Goal: Information Seeking & Learning: Find specific fact

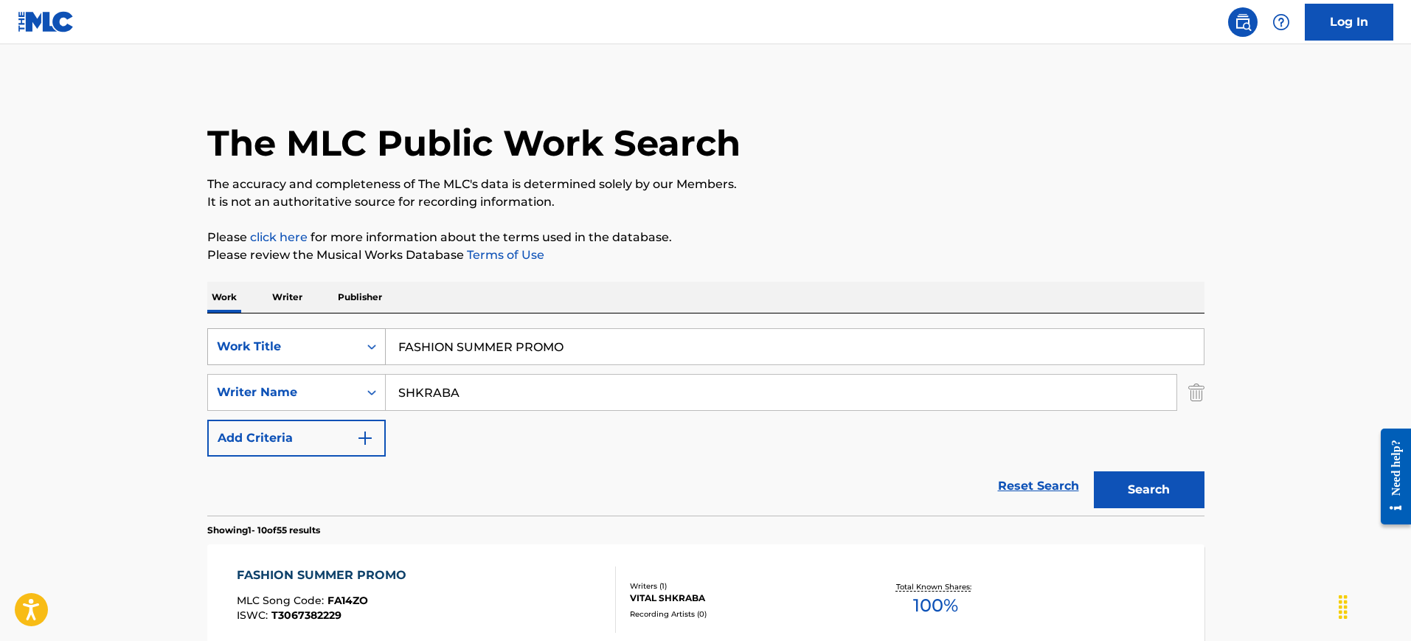
drag, startPoint x: 463, startPoint y: 351, endPoint x: 356, endPoint y: 338, distance: 107.7
click at [356, 338] on div "SearchWithCriteria71e00c02-c449-43da-a321-ee226c07149d Work Title FASHION SUMME…" at bounding box center [705, 346] width 997 height 37
paste input "[PERSON_NAME] [PERSON_NAME]"
type input "[PERSON_NAME] [PERSON_NAME]"
drag, startPoint x: 358, startPoint y: 389, endPoint x: 388, endPoint y: 381, distance: 31.3
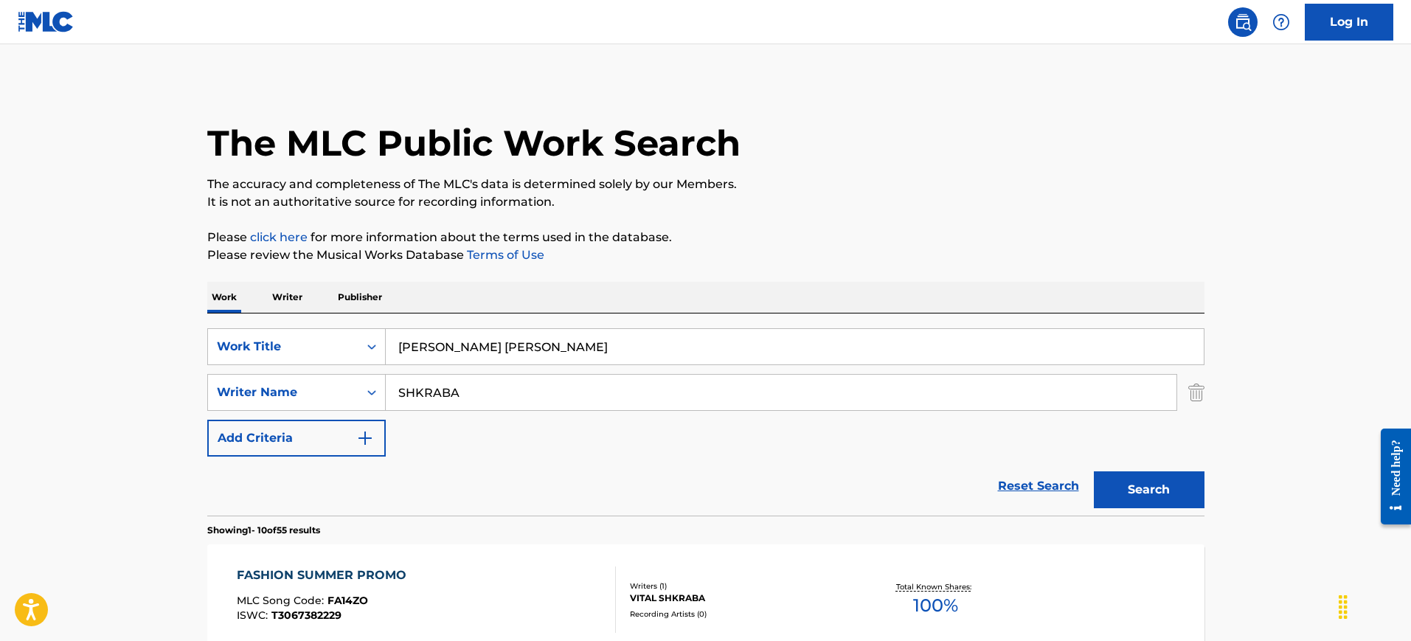
click at [340, 389] on div "SearchWithCriteria9cf5a66e-28cf-4e61-b40a-cdec0eef0a87 Writer Name SHKRABA" at bounding box center [705, 392] width 997 height 37
paste input "[PERSON_NAME] [PERSON_NAME]"
type input "[PERSON_NAME] [PERSON_NAME]"
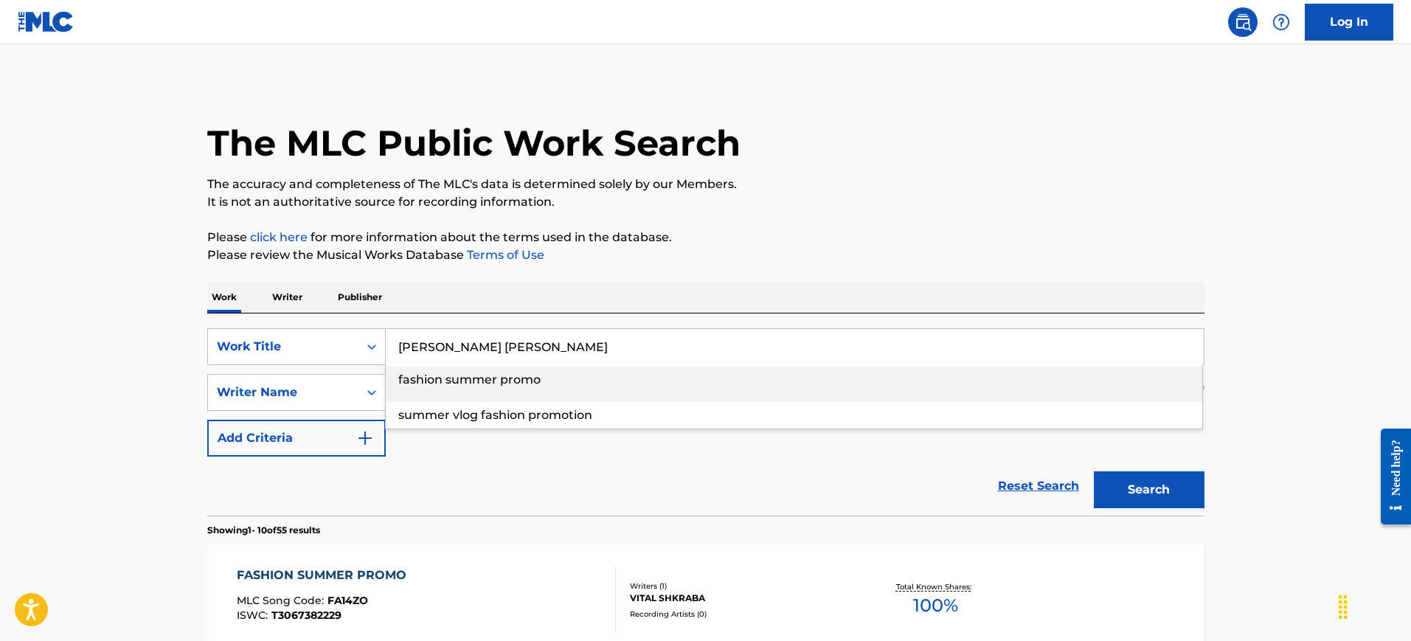
drag, startPoint x: 446, startPoint y: 346, endPoint x: 711, endPoint y: 362, distance: 265.2
click at [711, 362] on input "[PERSON_NAME] [PERSON_NAME]" at bounding box center [795, 346] width 818 height 35
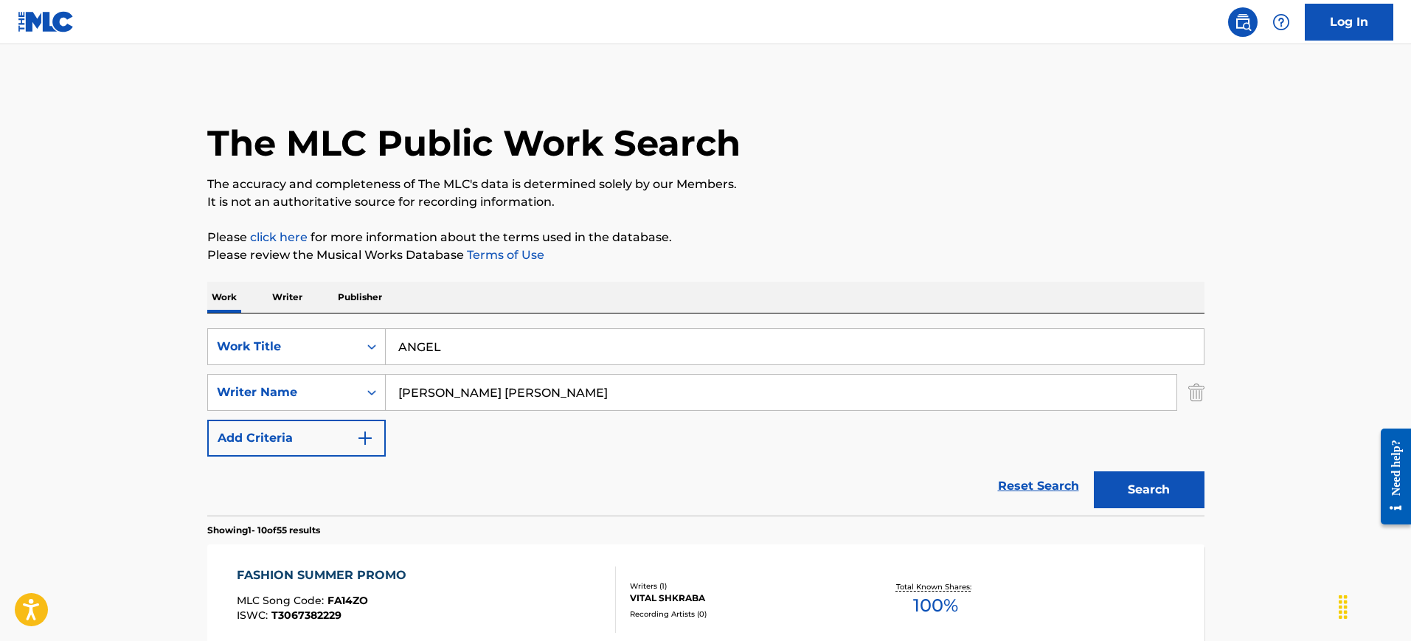
type input "ANGEL"
click at [591, 282] on div "Work Writer Publisher" at bounding box center [705, 297] width 997 height 31
drag, startPoint x: 527, startPoint y: 389, endPoint x: 238, endPoint y: 389, distance: 288.3
click at [238, 389] on div "SearchWithCriteria9cf5a66e-28cf-4e61-b40a-cdec0eef0a87 Writer Name [PERSON_NAME…" at bounding box center [705, 392] width 997 height 37
type input "MCLACHLAN"
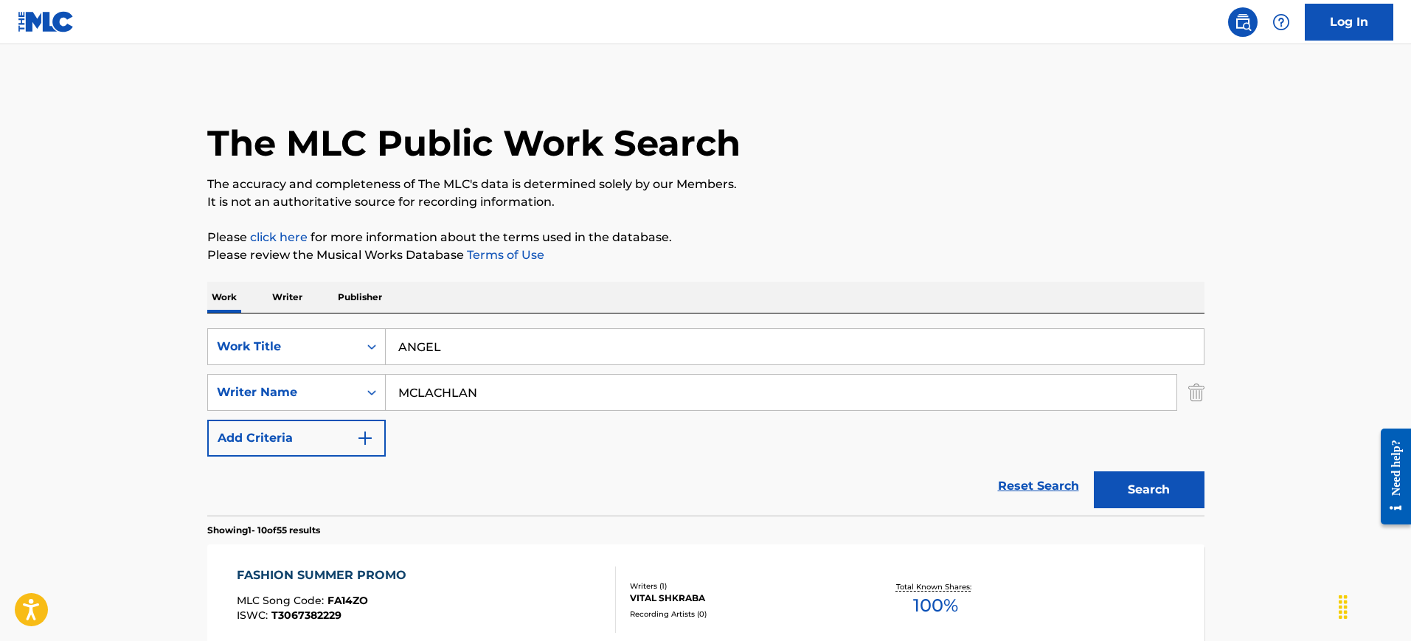
click at [1094, 471] on button "Search" at bounding box center [1149, 489] width 111 height 37
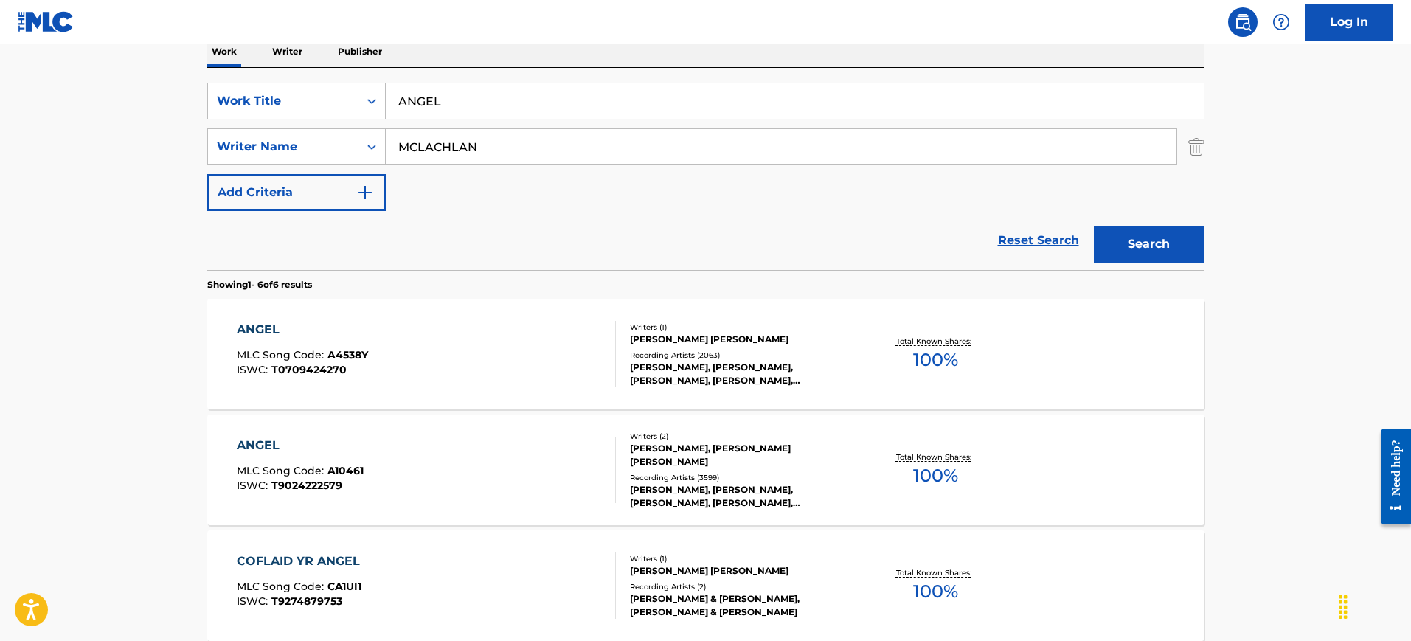
scroll to position [277, 0]
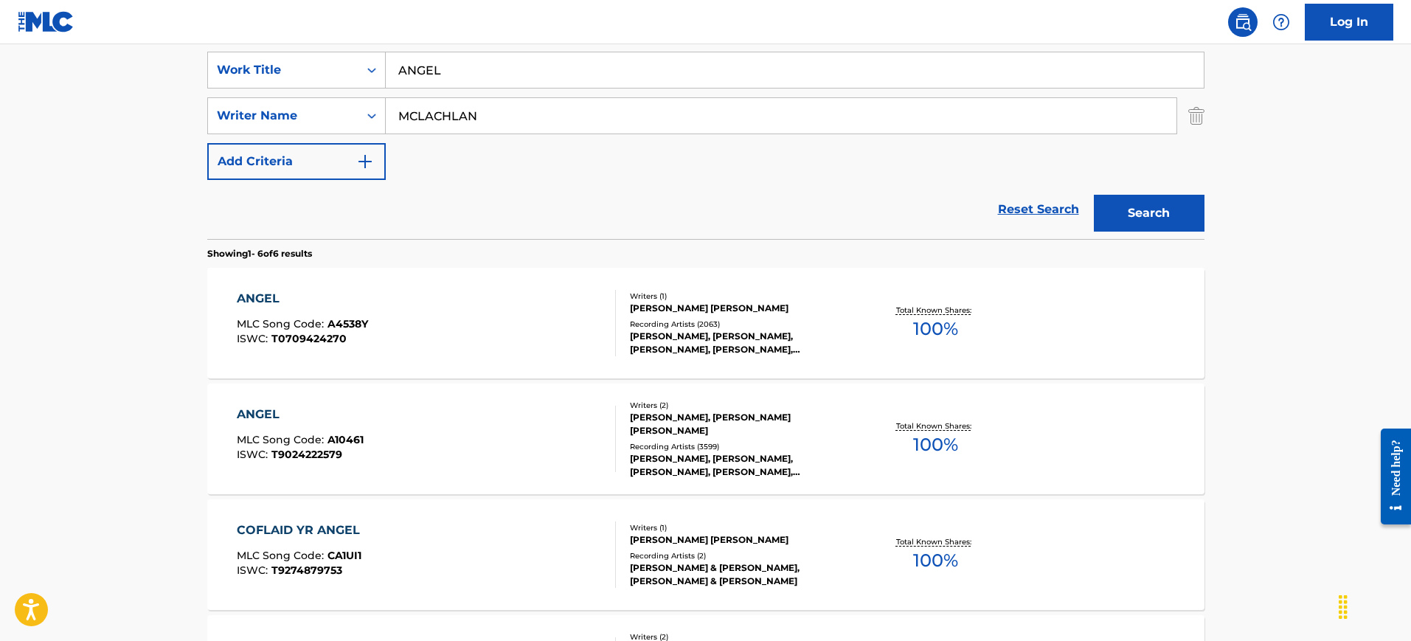
click at [541, 328] on div "ANGEL MLC Song Code : A4538Y ISWC : T0709424270" at bounding box center [426, 323] width 379 height 66
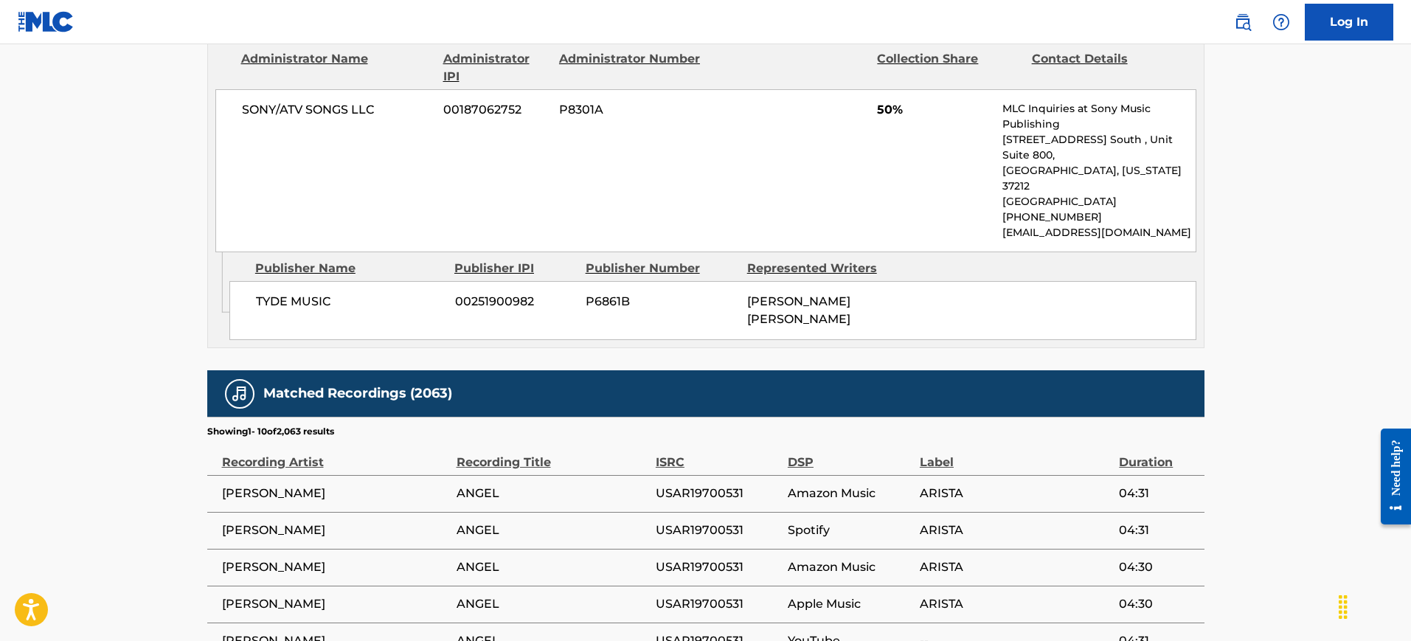
scroll to position [1732, 0]
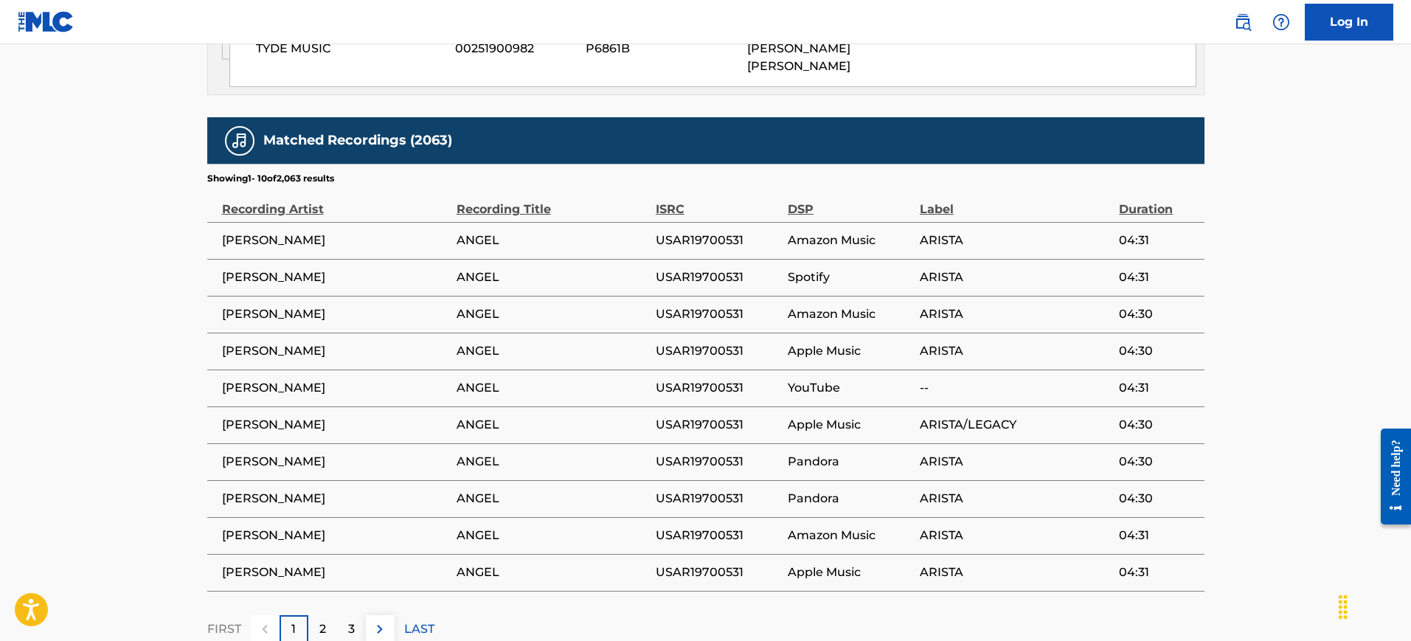
click at [332, 615] on div "2" at bounding box center [322, 629] width 29 height 29
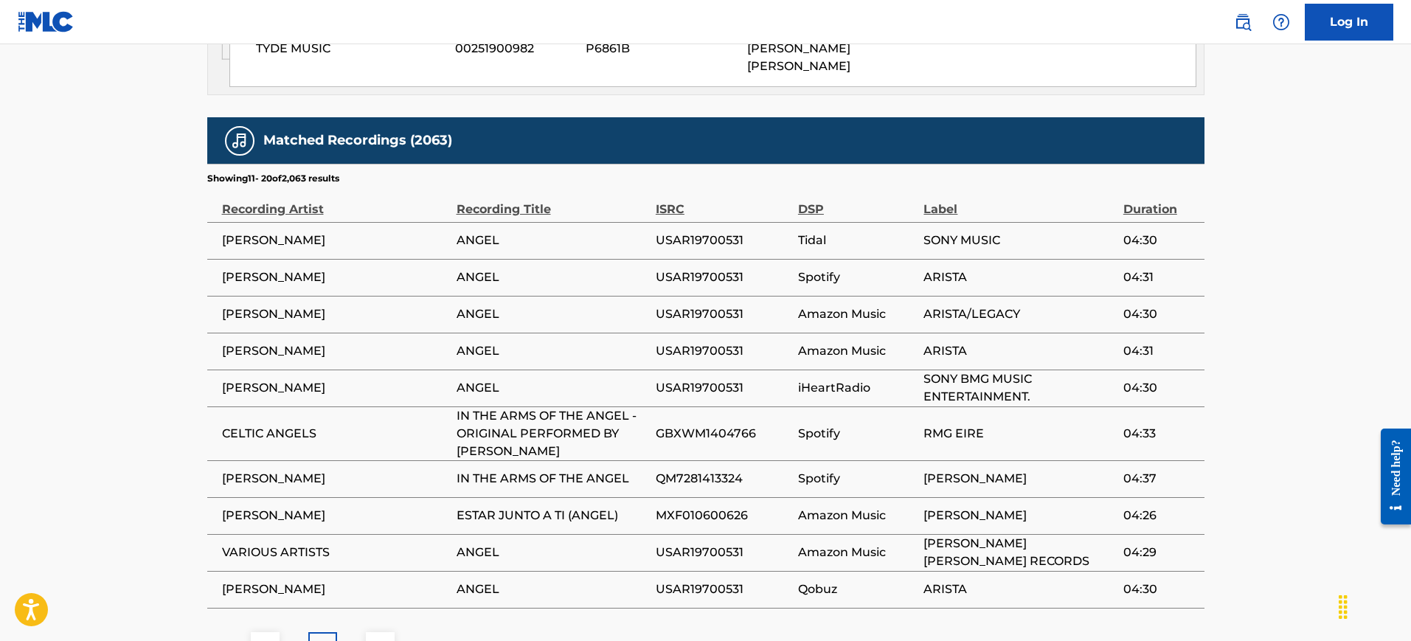
click at [358, 632] on div "3" at bounding box center [351, 646] width 29 height 29
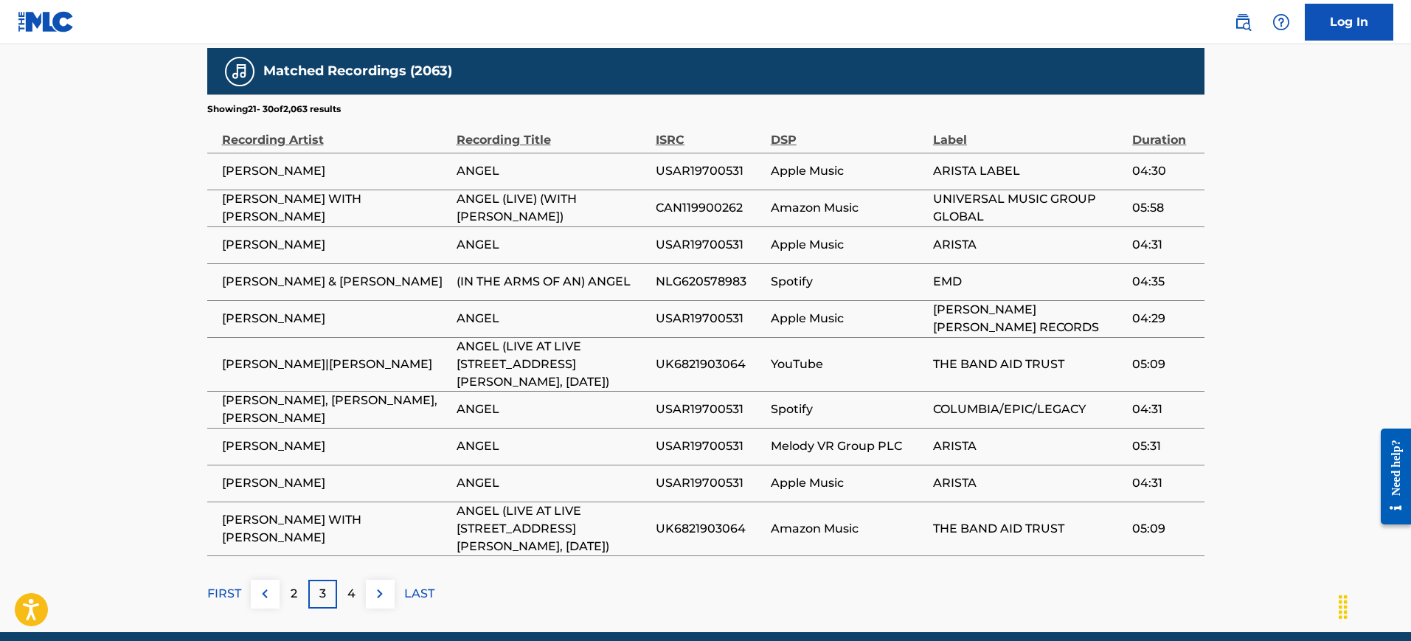
click at [352, 580] on div "4" at bounding box center [351, 594] width 29 height 29
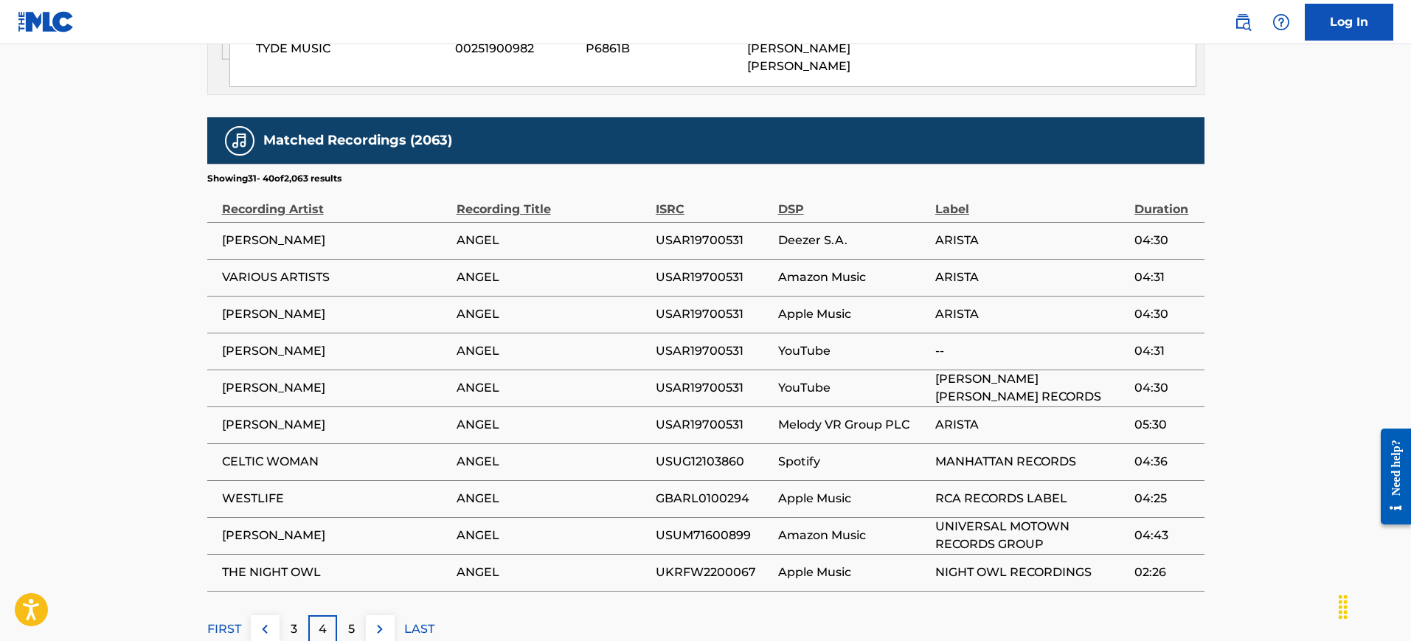
click at [350, 620] on p "5" at bounding box center [351, 629] width 7 height 18
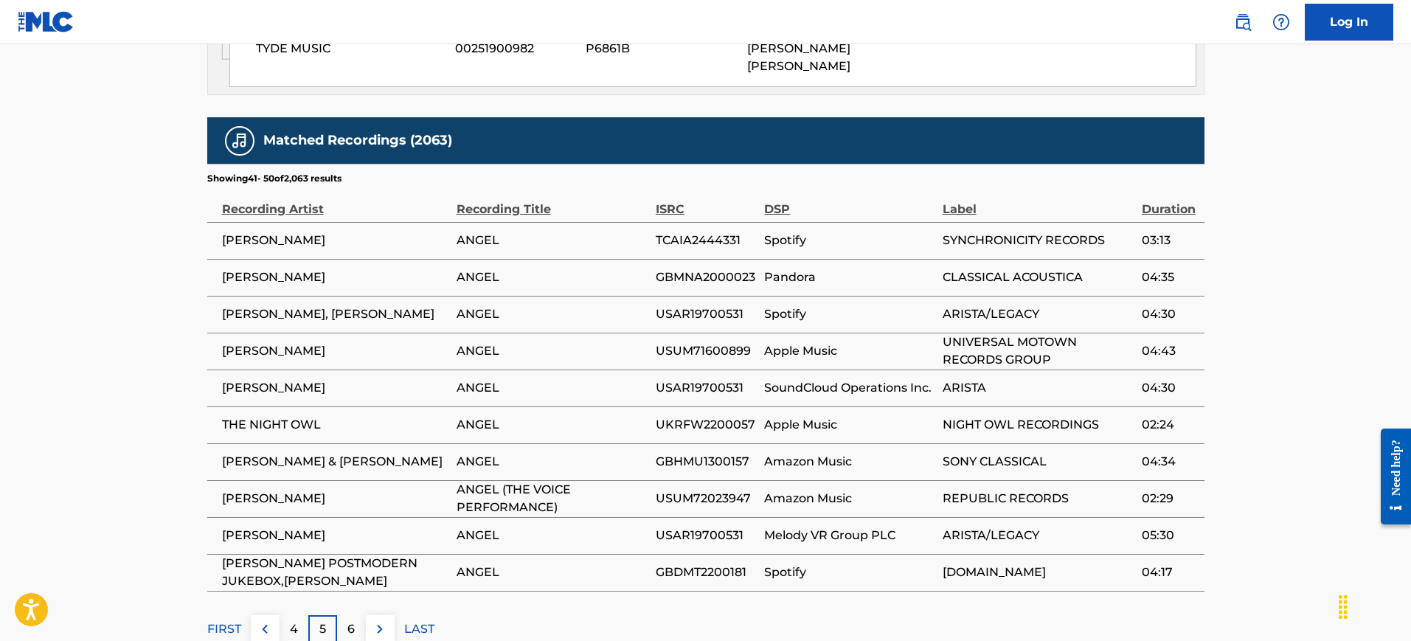
click at [350, 620] on p "6" at bounding box center [350, 629] width 7 height 18
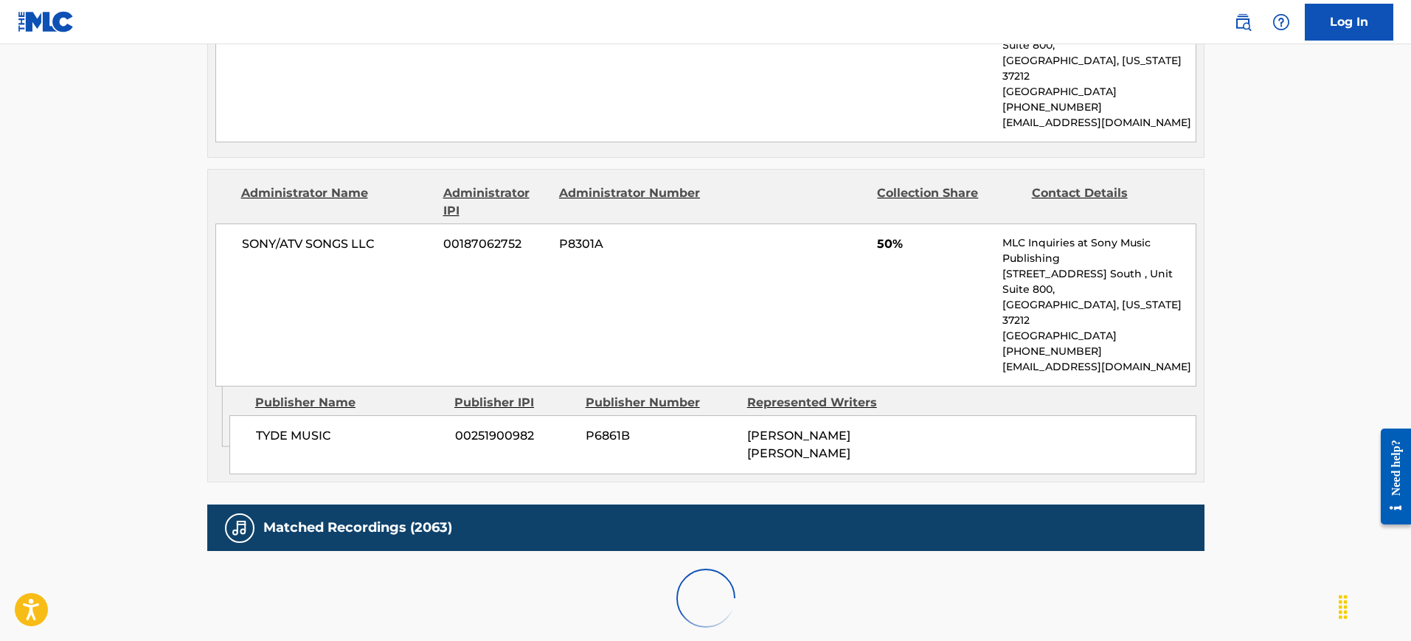
scroll to position [1767, 0]
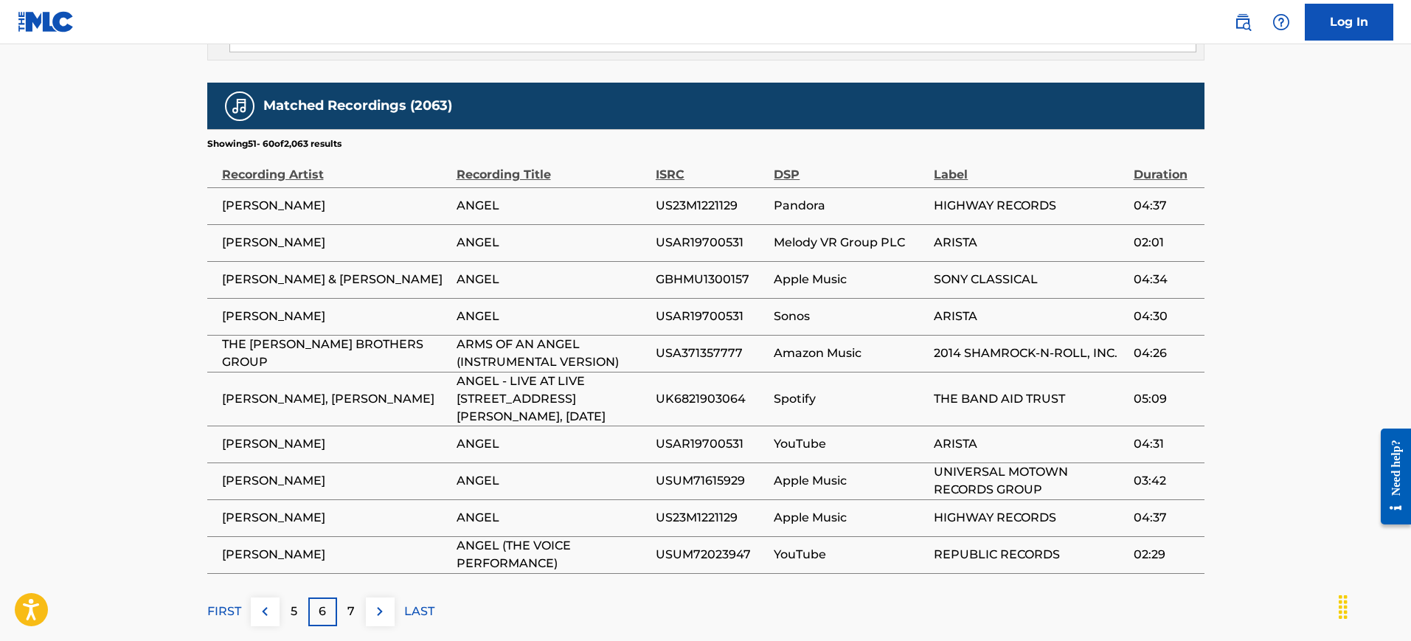
click at [350, 602] on p "7" at bounding box center [350, 611] width 7 height 18
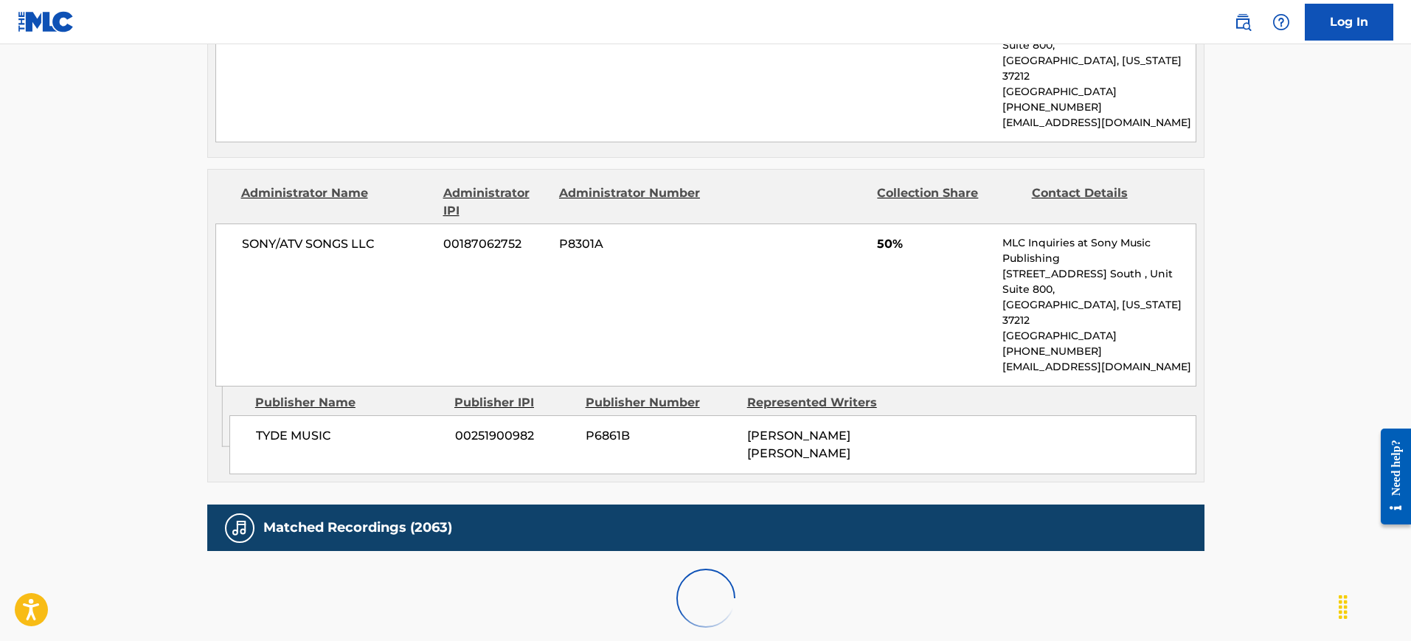
scroll to position [1732, 0]
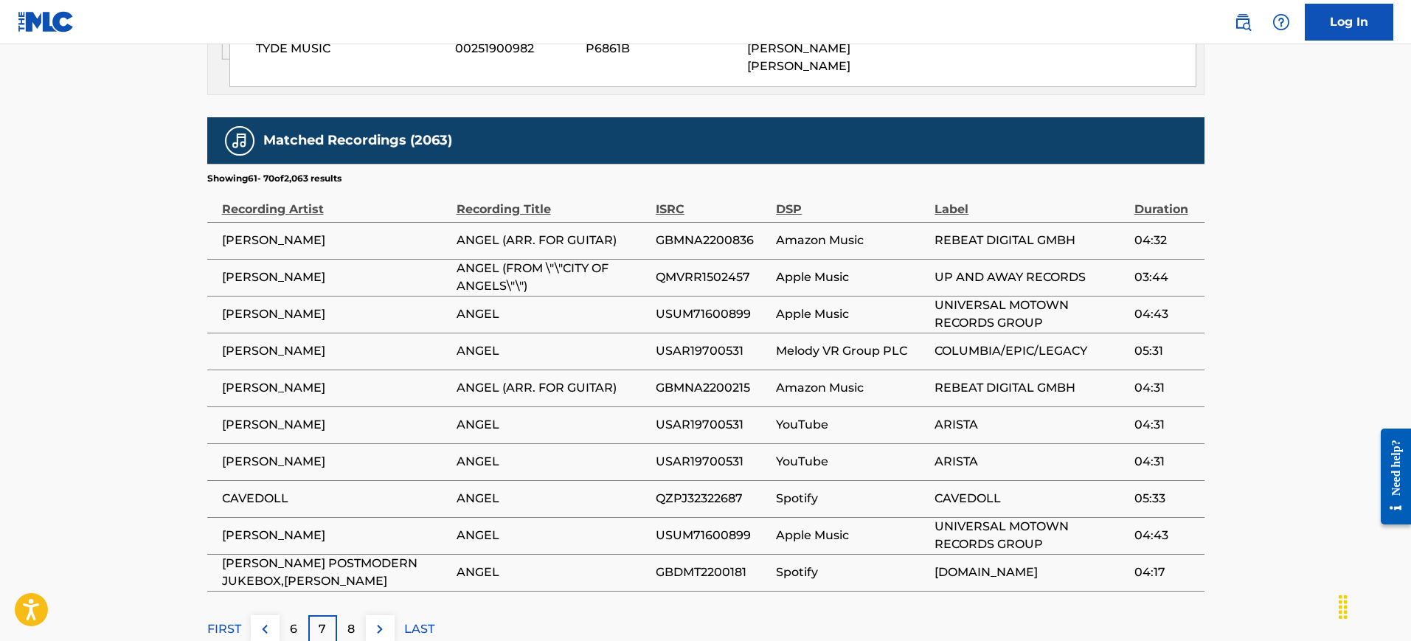
click at [350, 620] on p "8" at bounding box center [350, 629] width 7 height 18
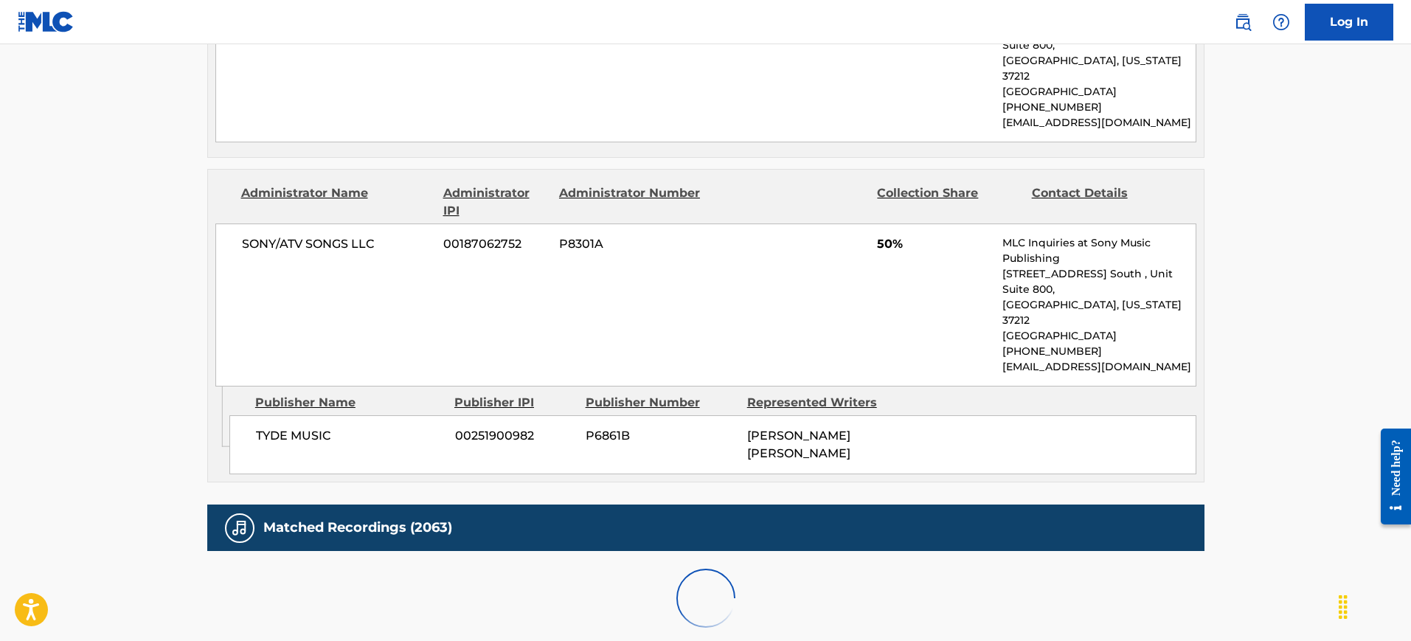
scroll to position [1749, 0]
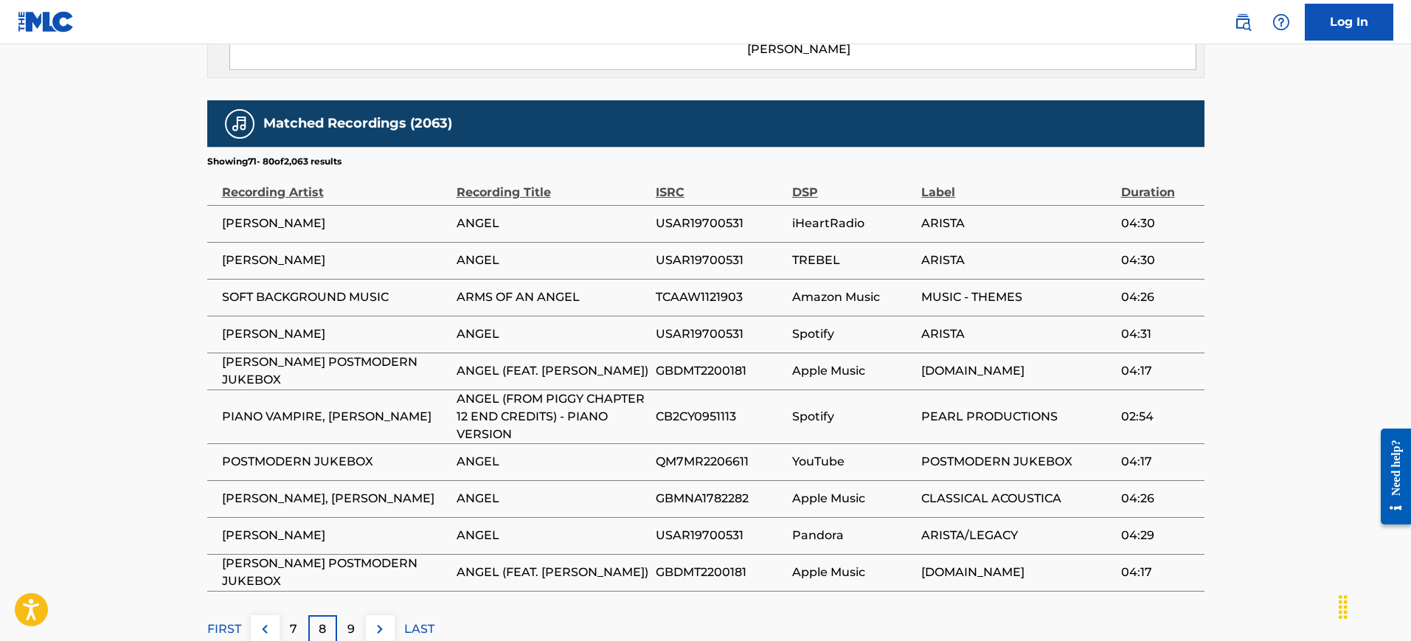
click at [350, 620] on p "9" at bounding box center [350, 629] width 7 height 18
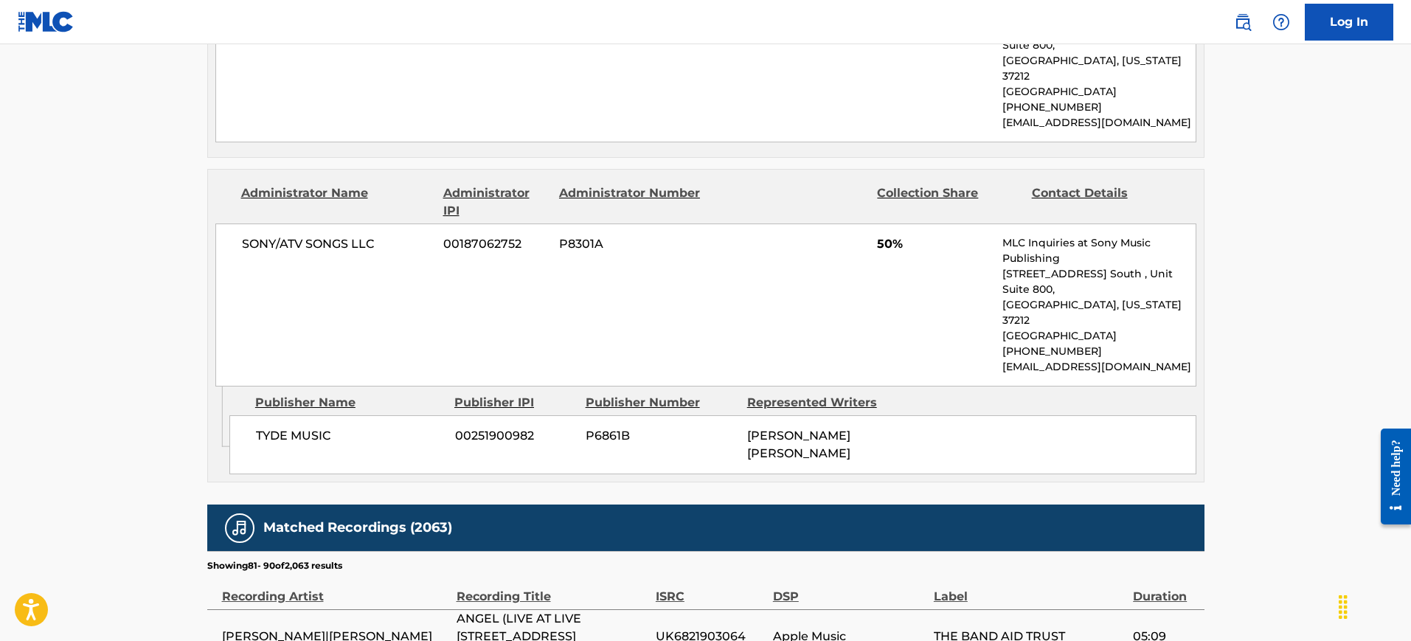
scroll to position [1767, 0]
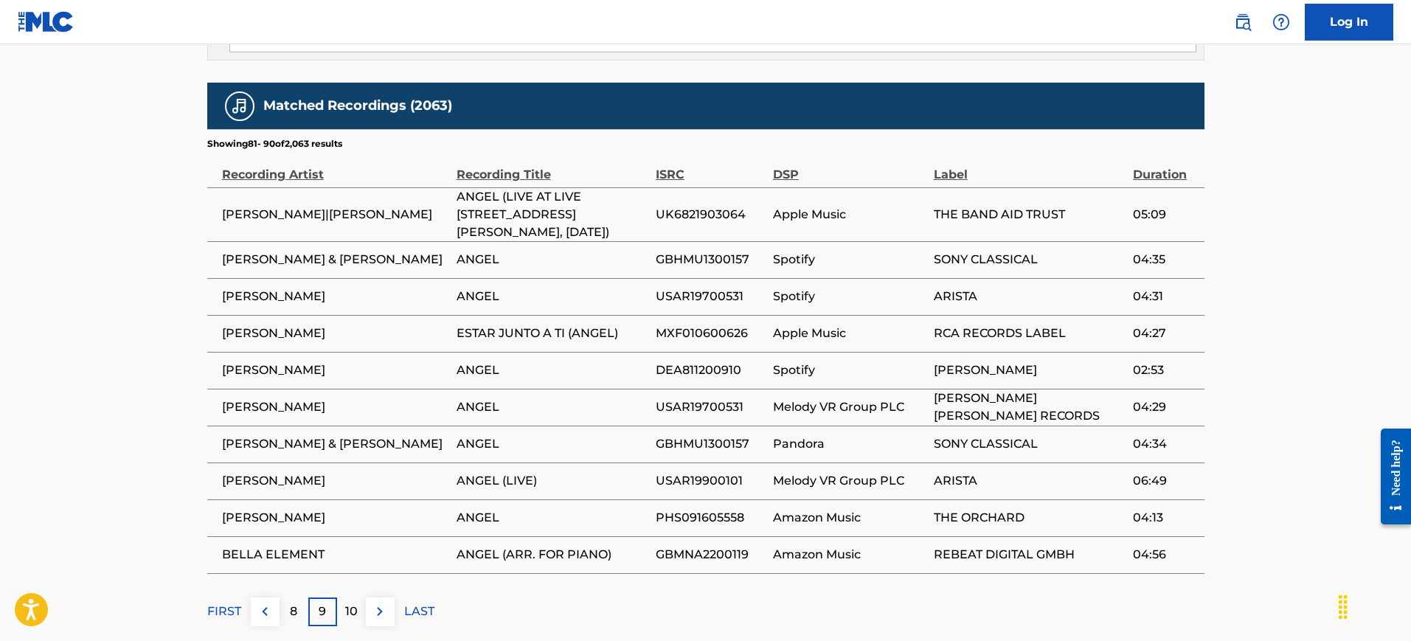
click at [350, 602] on p "10" at bounding box center [351, 611] width 13 height 18
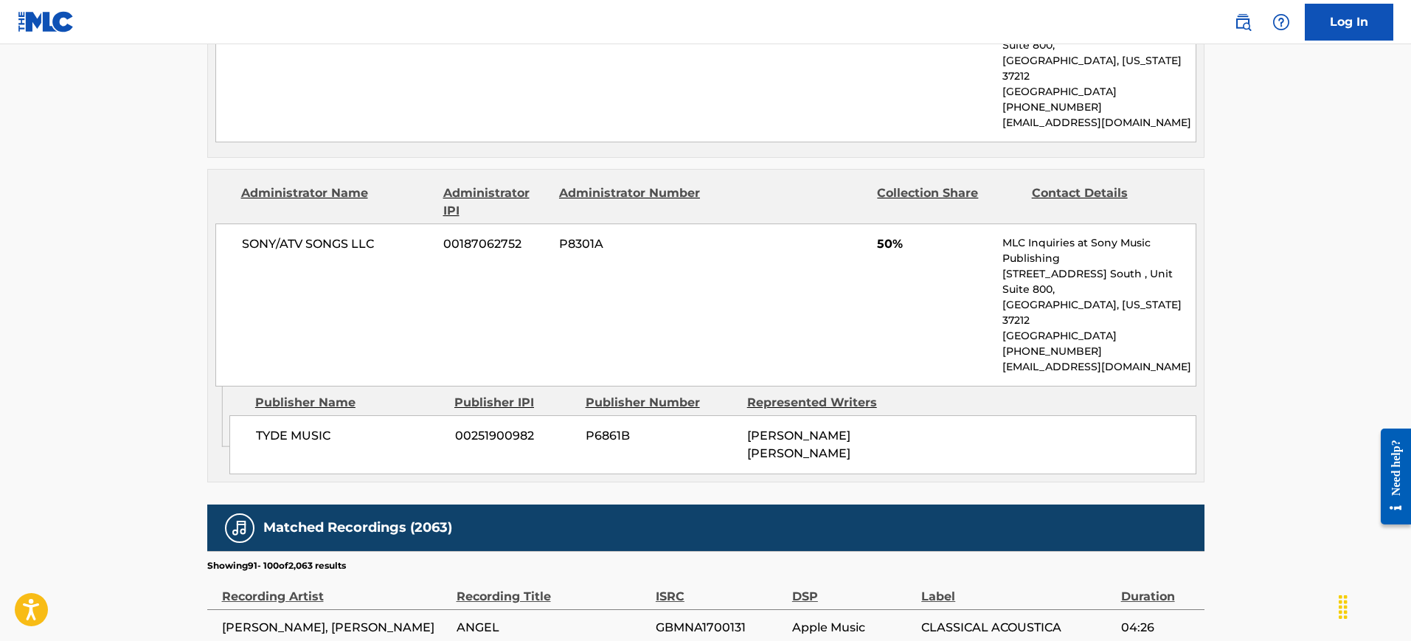
scroll to position [1732, 0]
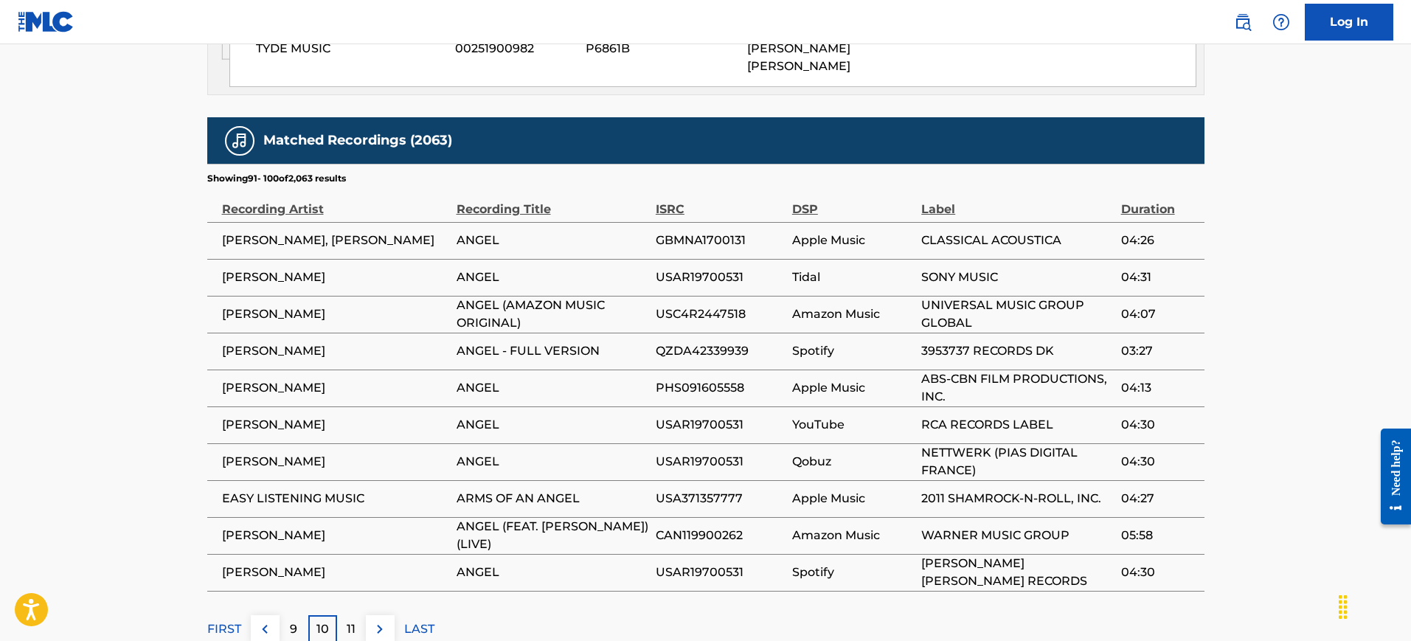
click at [350, 620] on p "11" at bounding box center [351, 629] width 9 height 18
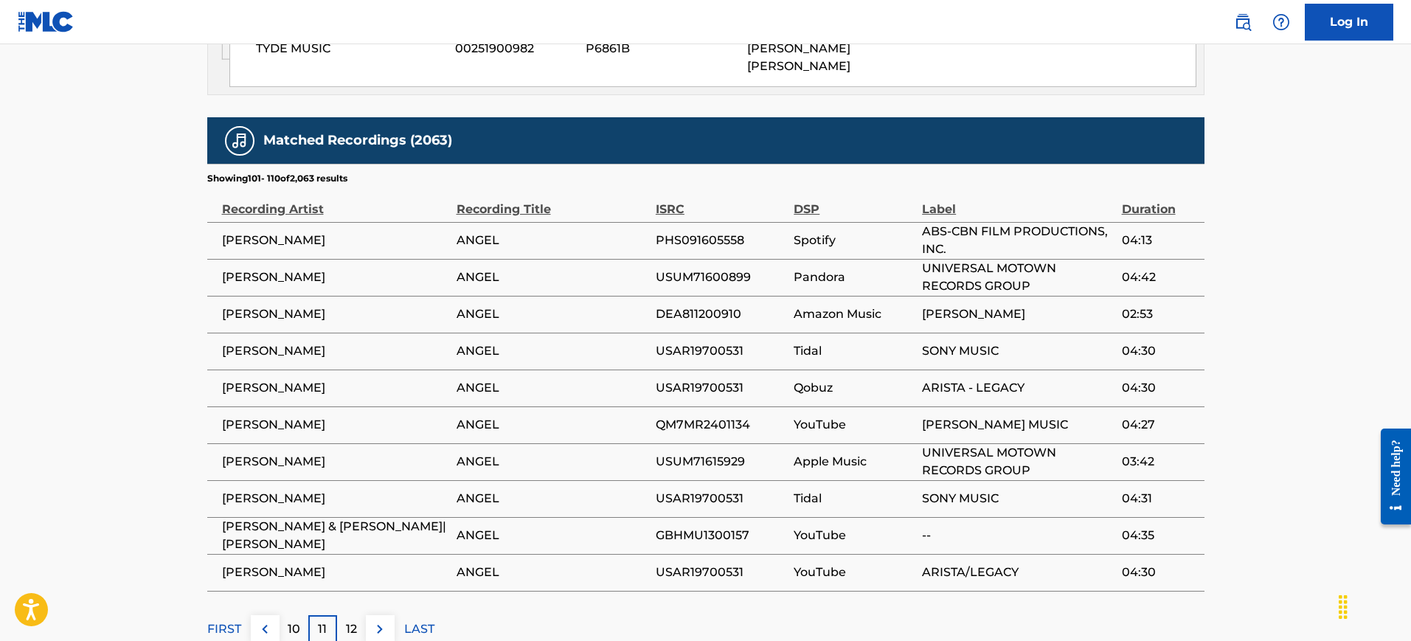
click at [350, 620] on p "12" at bounding box center [351, 629] width 11 height 18
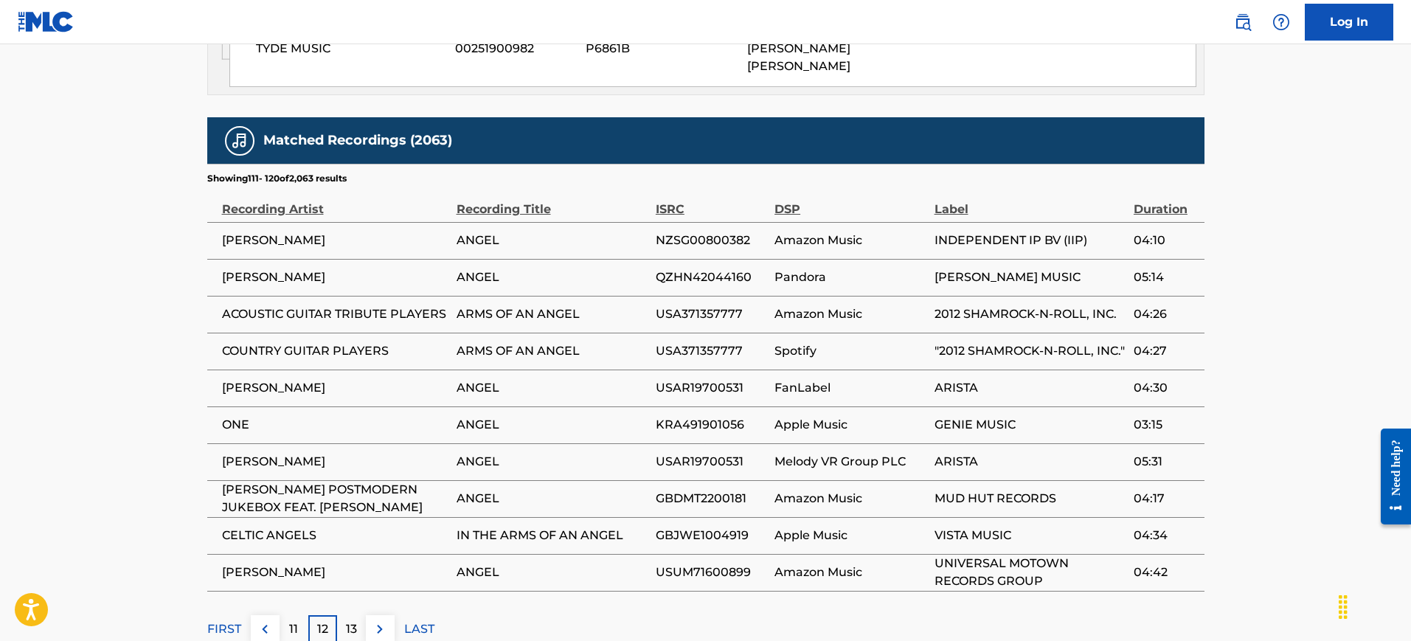
click at [350, 620] on p "13" at bounding box center [351, 629] width 11 height 18
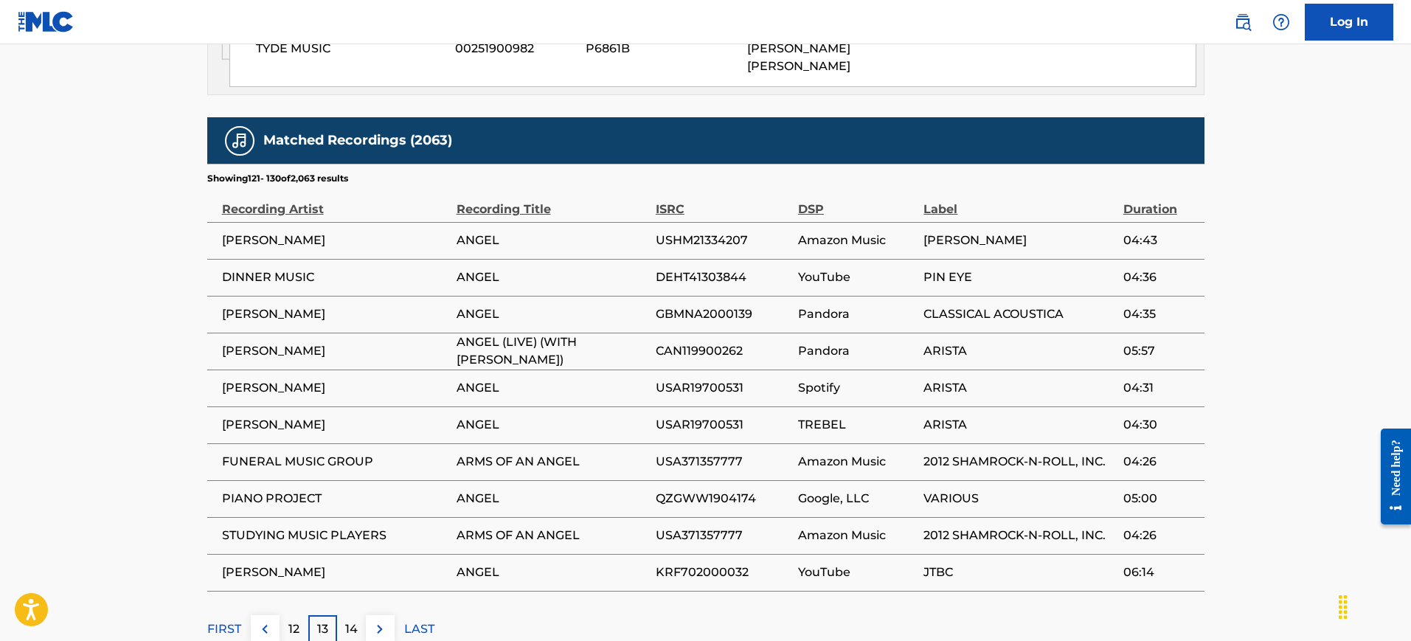
click at [350, 620] on p "14" at bounding box center [351, 629] width 13 height 18
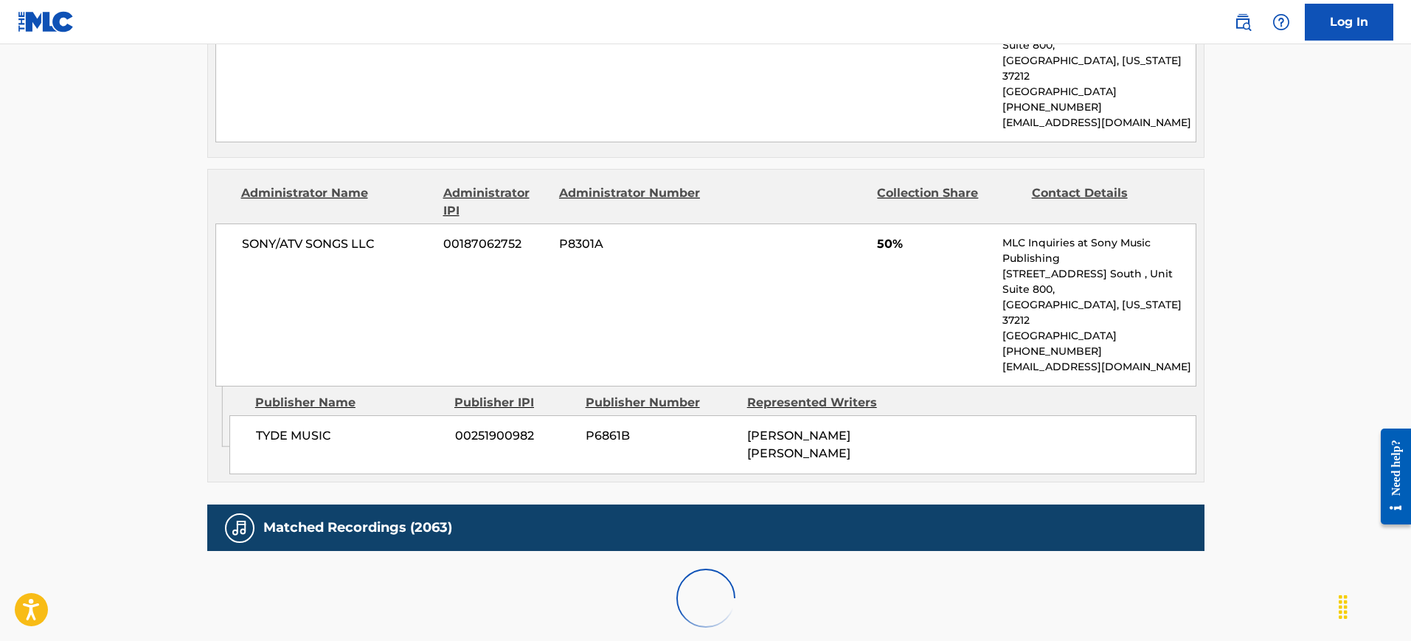
scroll to position [1749, 0]
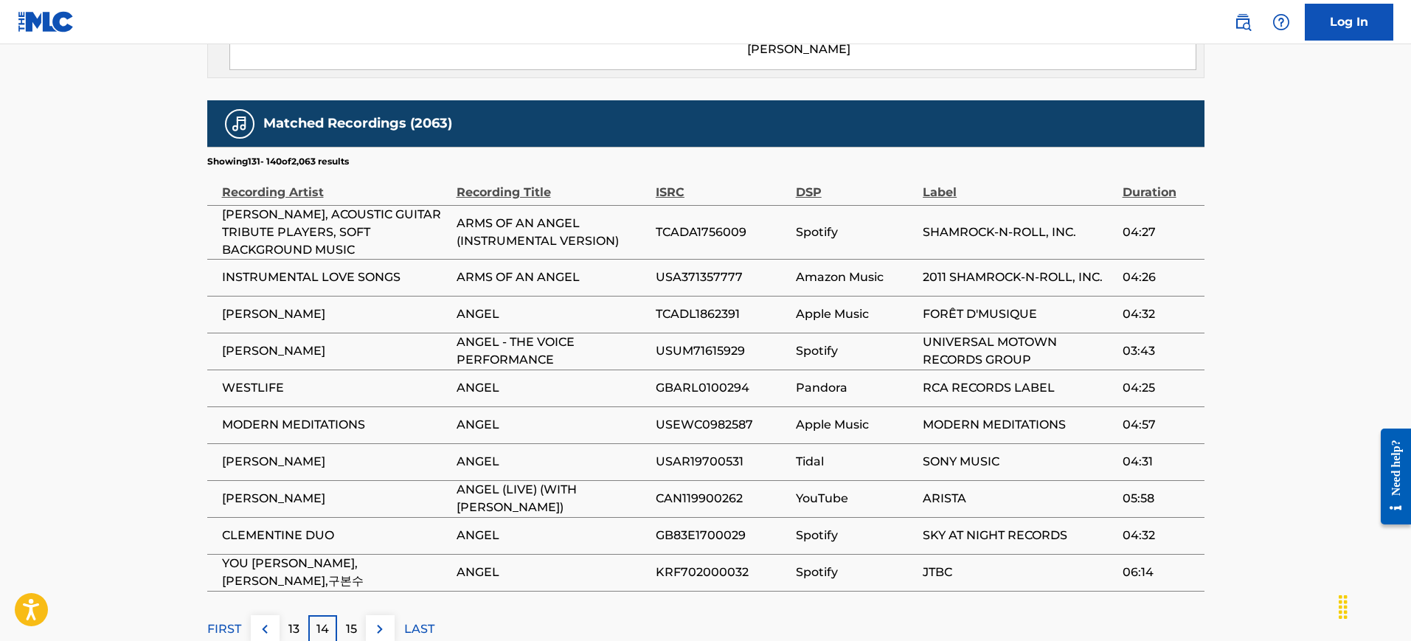
click at [614, 416] on span "ANGEL" at bounding box center [552, 425] width 192 height 18
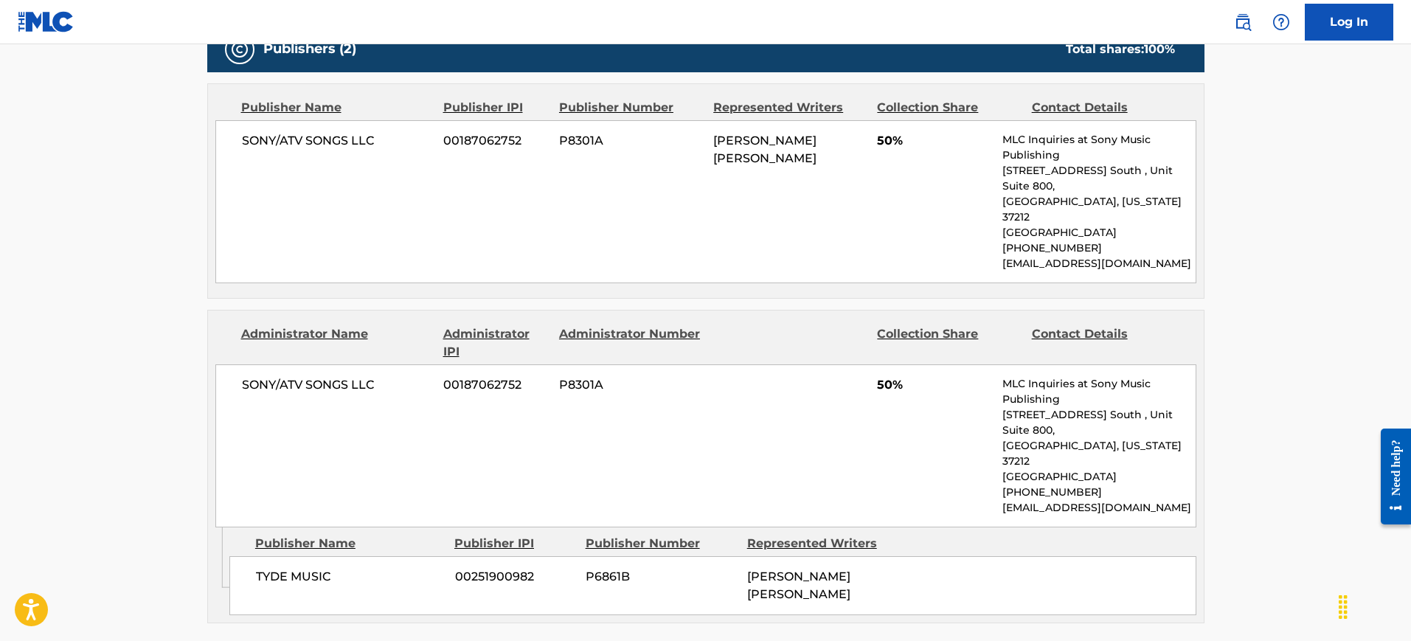
scroll to position [1196, 0]
